Goal: Task Accomplishment & Management: Use online tool/utility

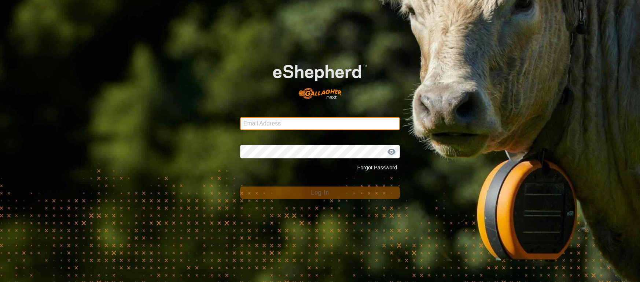
type input "[EMAIL_ADDRESS][DOMAIN_NAME]"
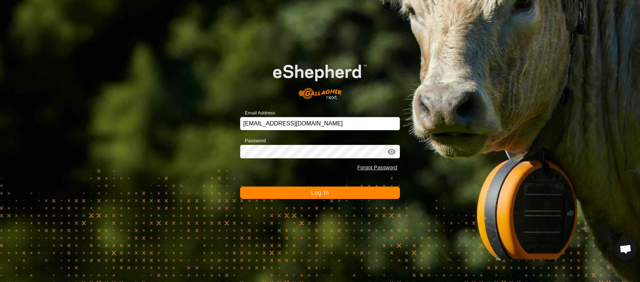
click at [318, 193] on span "Log In" at bounding box center [320, 193] width 18 height 6
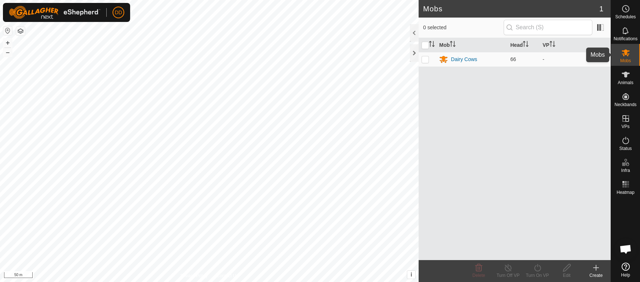
click at [623, 55] on icon at bounding box center [625, 52] width 9 height 9
click at [428, 62] on p-checkbox at bounding box center [424, 59] width 7 height 6
checkbox input "true"
click at [536, 270] on icon at bounding box center [537, 268] width 9 height 9
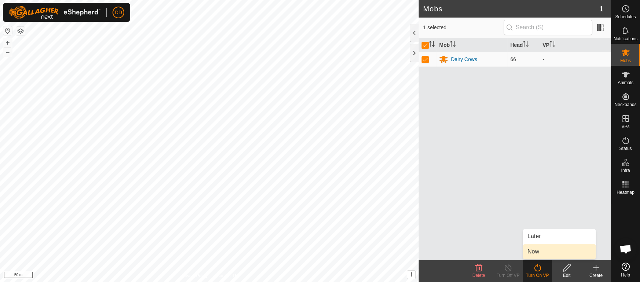
click at [525, 253] on link "Now" at bounding box center [559, 252] width 73 height 15
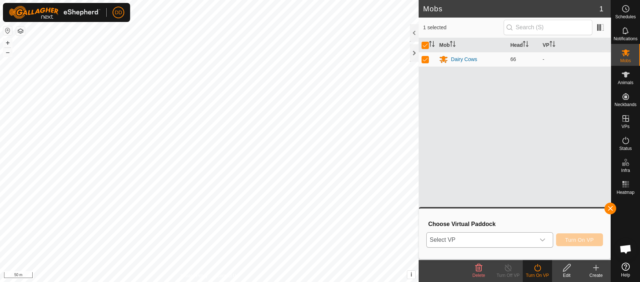
click at [467, 237] on span "Select VP" at bounding box center [480, 240] width 108 height 15
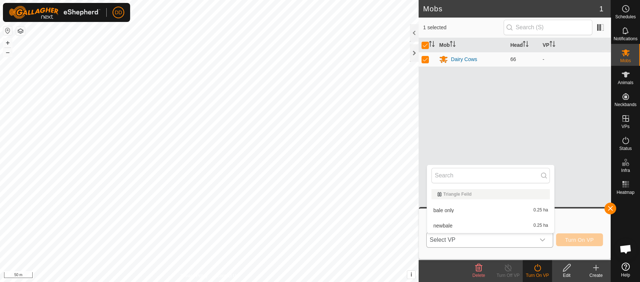
click at [451, 211] on li "bale only 0.25 ha" at bounding box center [490, 210] width 127 height 15
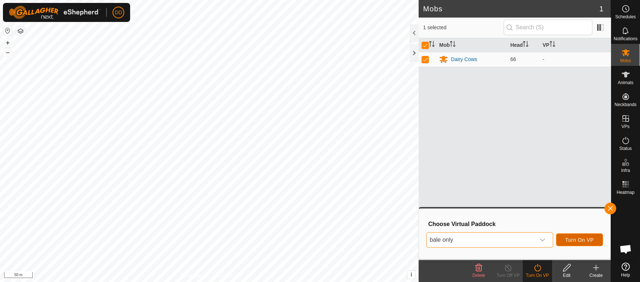
click at [566, 239] on button "Turn On VP" at bounding box center [579, 240] width 47 height 13
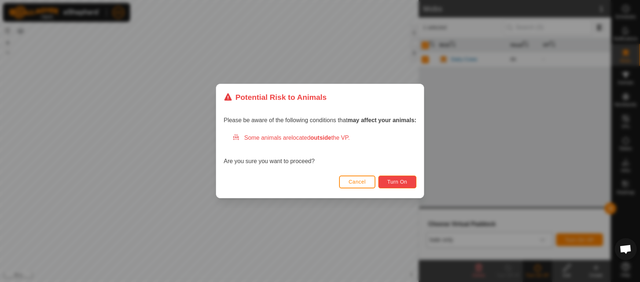
click at [402, 181] on span "Turn On" at bounding box center [397, 182] width 20 height 6
